Goal: Complete application form

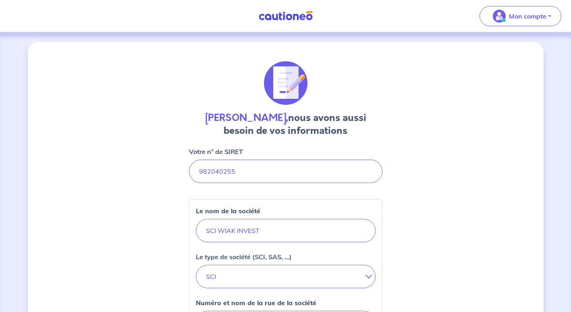
select select "FR"
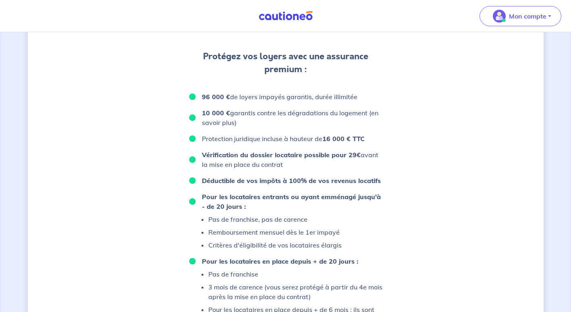
scroll to position [542, 0]
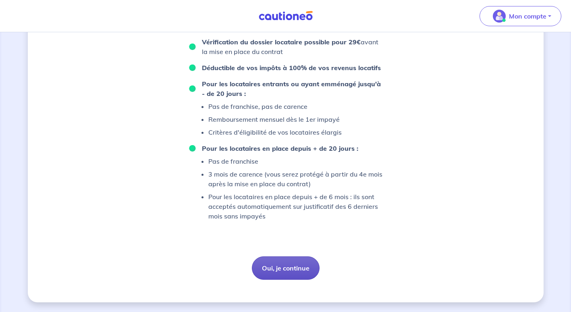
click at [281, 266] on button "Oui, je continue" at bounding box center [286, 267] width 68 height 23
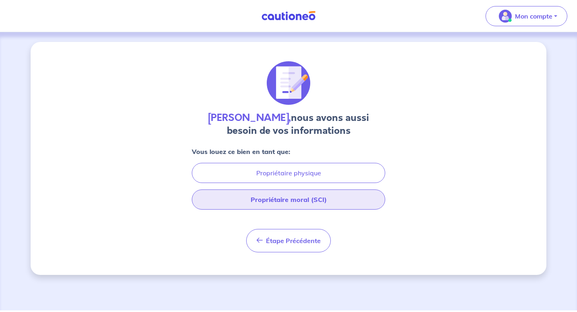
click at [288, 204] on button "Propriétaire moral (SCI)" at bounding box center [288, 199] width 193 height 20
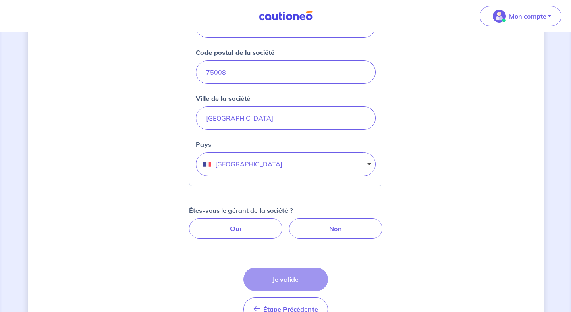
scroll to position [300, 0]
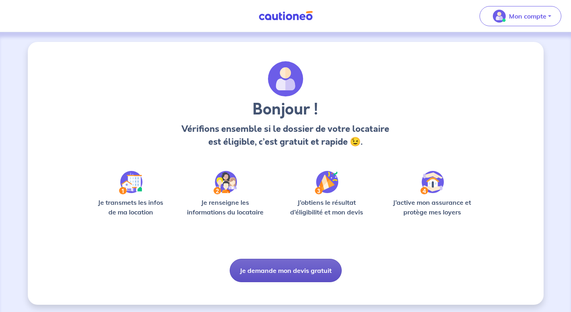
click at [272, 272] on button "Je demande mon devis gratuit" at bounding box center [286, 270] width 112 height 23
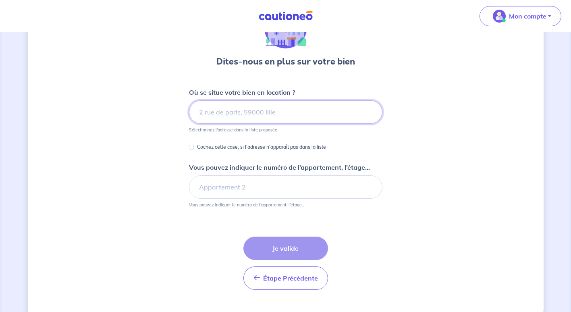
scroll to position [73, 0]
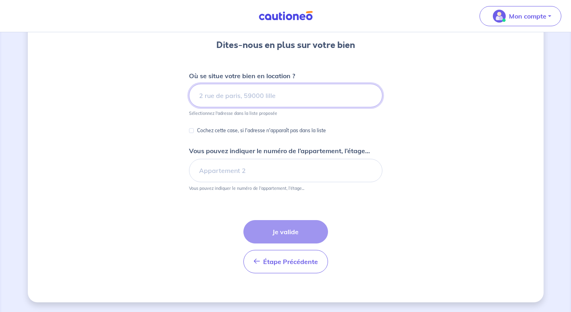
click at [204, 95] on input at bounding box center [285, 95] width 193 height 23
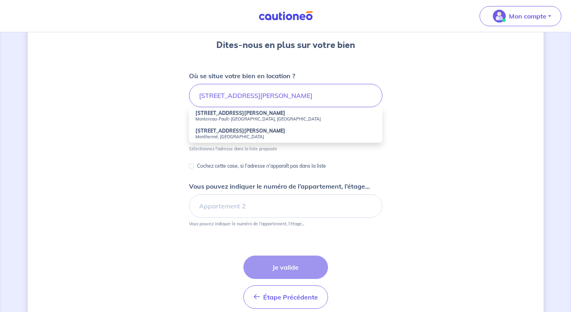
click at [220, 115] on strong "59 Rue Jean Jaurès" at bounding box center [241, 113] width 90 height 6
type input "59 Rue Jean Jaurès, Montereau-Fault-Yonne, France"
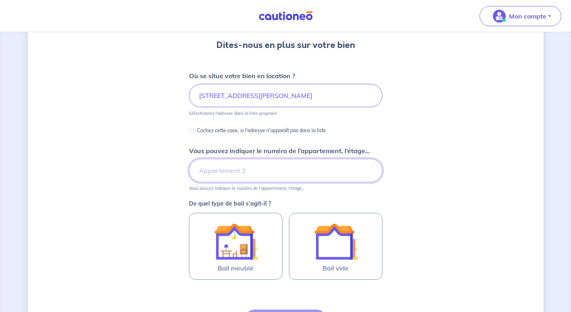
click at [218, 175] on input "Vous pouvez indiquer le numéro de l’appartement, l’étage..." at bounding box center [285, 170] width 193 height 23
type input "2eme etage"
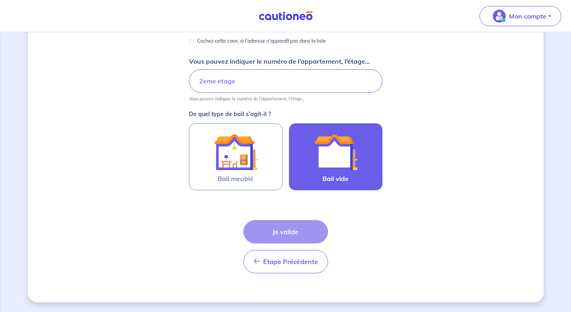
click at [377, 171] on label "Bail vide" at bounding box center [336, 156] width 94 height 67
click at [0, 0] on input "Bail vide" at bounding box center [0, 0] width 0 height 0
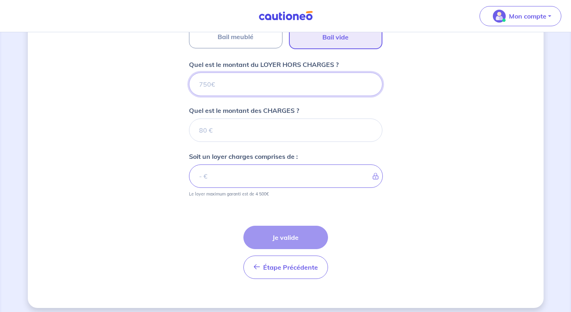
scroll to position [310, 0]
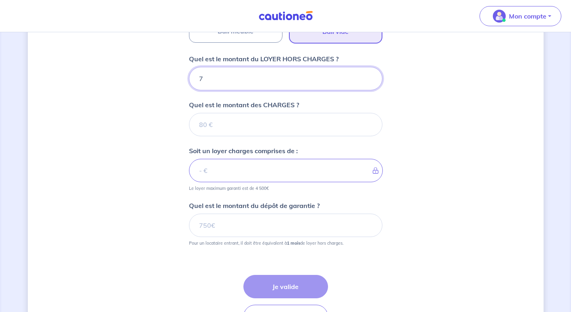
type input "74"
type input "740"
click at [218, 138] on form "Où se situe votre bien en location ? 59 Rue Jean Jaurès, Montereau-Fault-Yonne,…" at bounding box center [285, 84] width 193 height 501
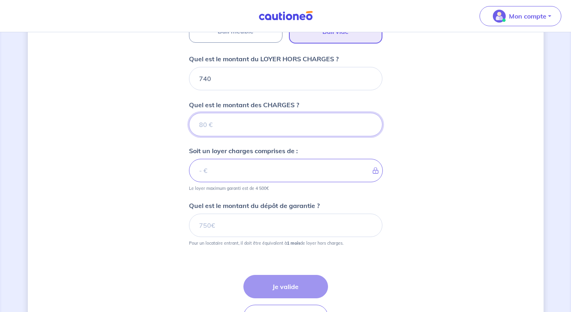
click at [222, 127] on input "Quel est le montant des CHARGES ?" at bounding box center [285, 124] width 193 height 23
type input "40"
type input "780"
type input "40"
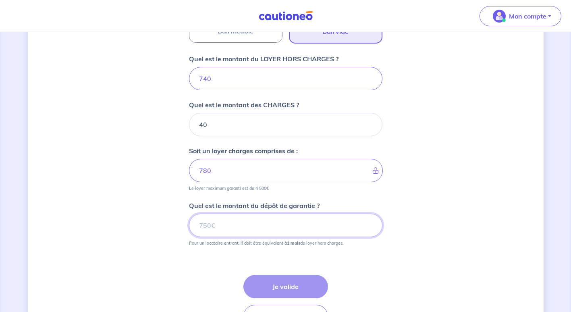
click at [231, 229] on input "Quel est le montant du dépôt de garantie ?" at bounding box center [285, 225] width 193 height 23
type input "740"
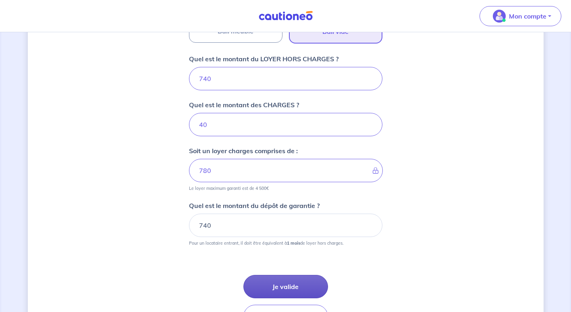
click at [277, 279] on button "Je valide" at bounding box center [285, 286] width 85 height 23
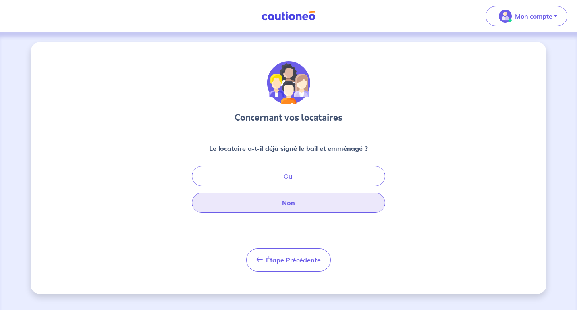
click at [290, 198] on button "Non" at bounding box center [288, 203] width 193 height 20
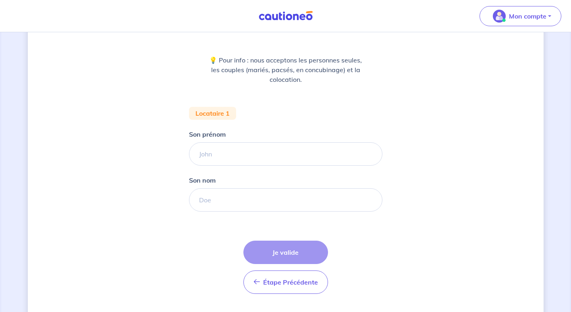
scroll to position [109, 0]
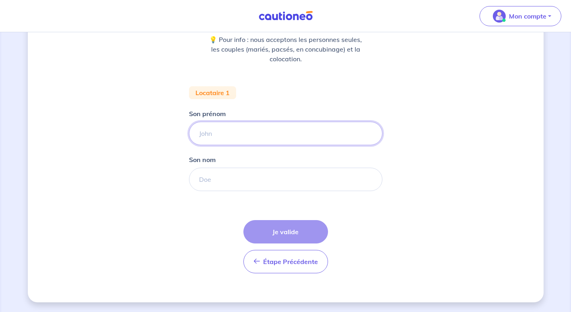
click at [250, 131] on input "Son prénom" at bounding box center [285, 133] width 193 height 23
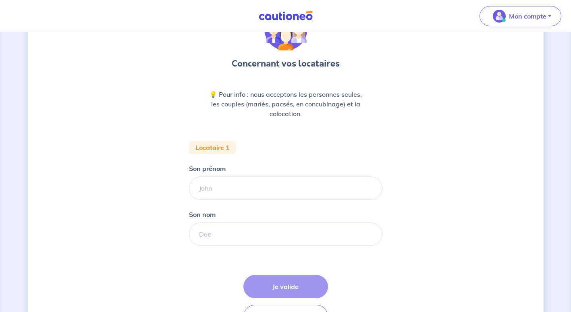
scroll to position [54, 0]
click at [211, 196] on input "Son prénom" at bounding box center [285, 187] width 193 height 23
